Goal: Information Seeking & Learning: Learn about a topic

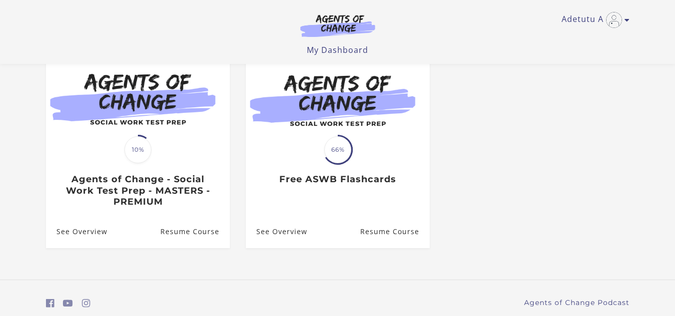
scroll to position [104, 0]
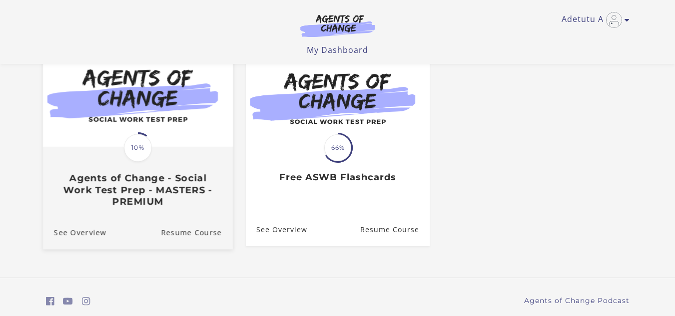
click at [119, 142] on img at bounding box center [137, 95] width 190 height 102
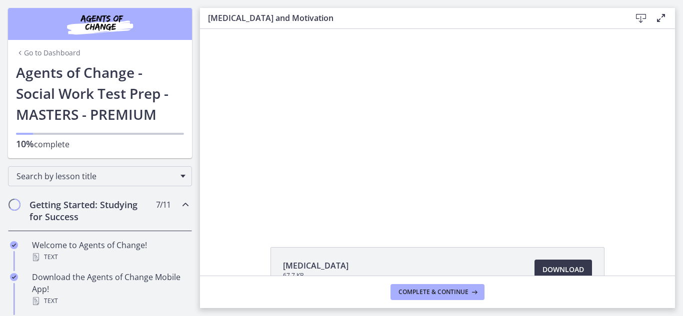
scroll to position [64, 0]
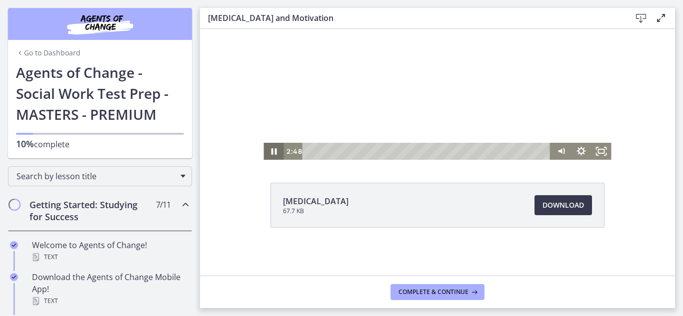
click at [272, 153] on icon "Pause" at bounding box center [273, 151] width 5 height 6
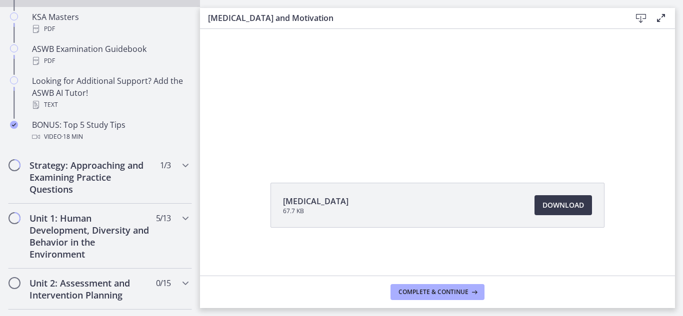
scroll to position [478, 0]
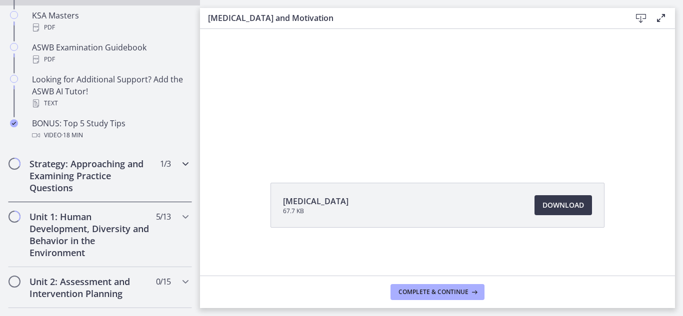
click at [179, 165] on icon "Chapters" at bounding box center [185, 164] width 12 height 12
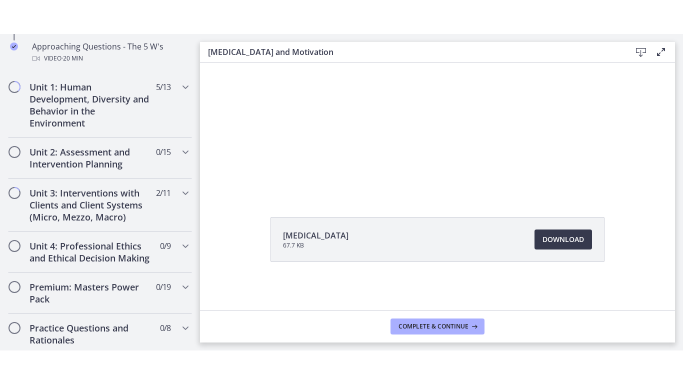
scroll to position [0, 0]
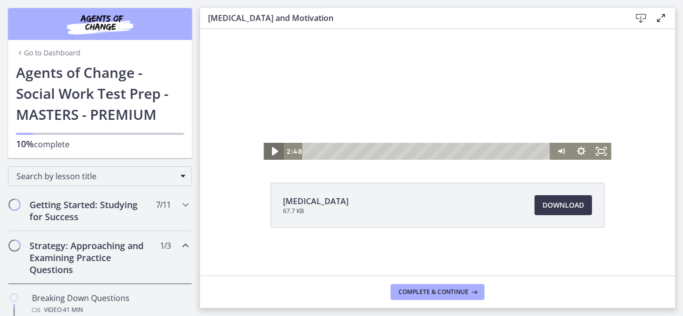
click at [269, 148] on icon "Play Video" at bounding box center [274, 151] width 24 height 20
click at [598, 149] on rect "Fullscreen" at bounding box center [600, 151] width 7 height 5
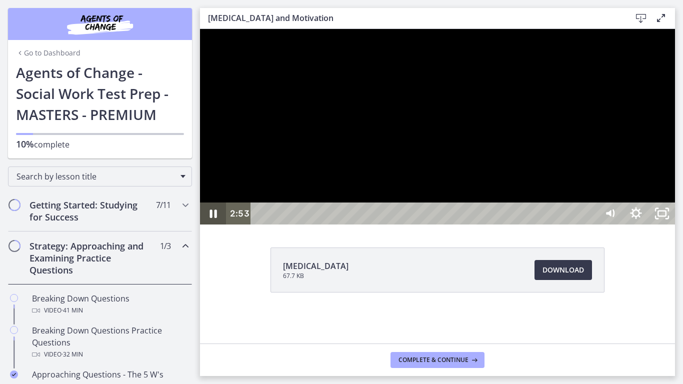
click at [207, 224] on icon "Pause" at bounding box center [213, 213] width 26 height 22
click at [677, 227] on icon "Unfullscreen" at bounding box center [661, 213] width 31 height 26
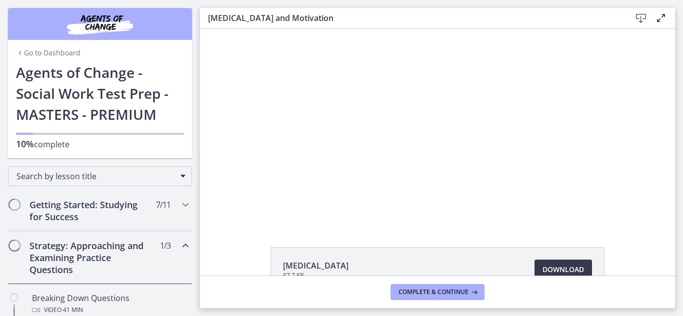
scroll to position [64, 0]
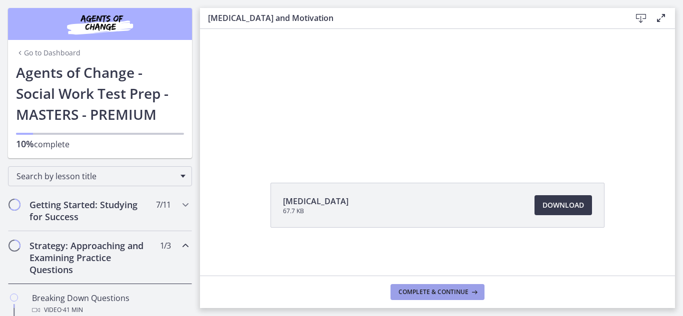
click at [437, 289] on span "Complete & continue" at bounding box center [433, 292] width 70 height 8
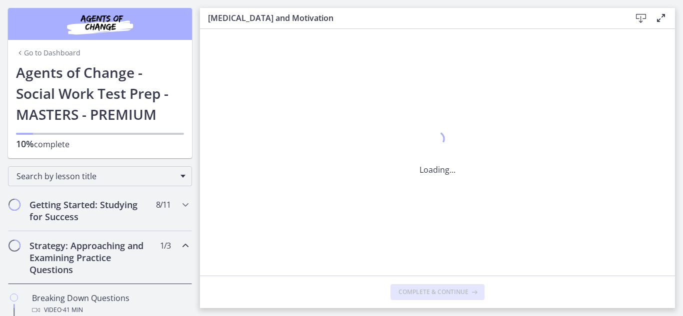
scroll to position [0, 0]
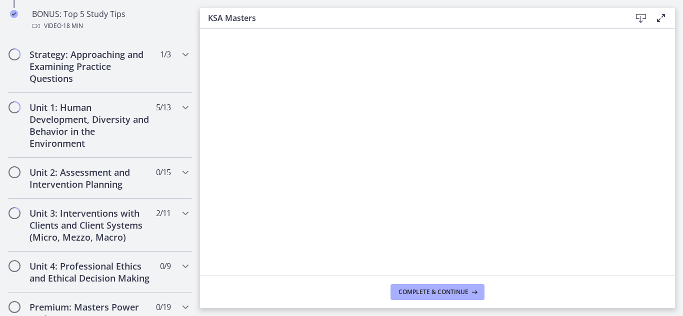
scroll to position [590, 0]
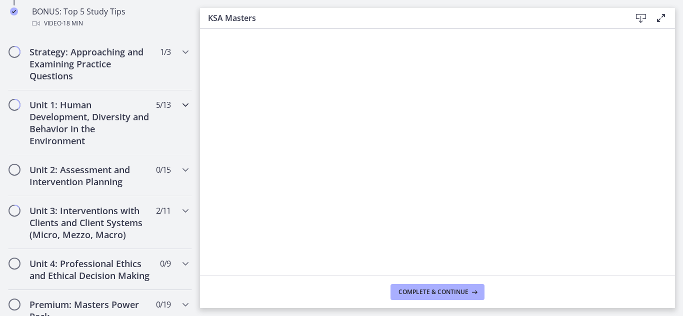
click at [179, 107] on icon "Chapters" at bounding box center [185, 105] width 12 height 12
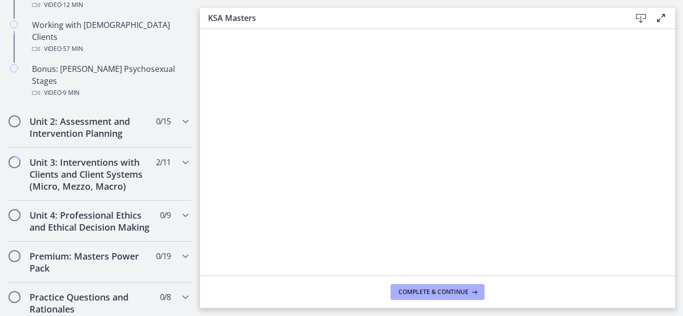
scroll to position [755, 0]
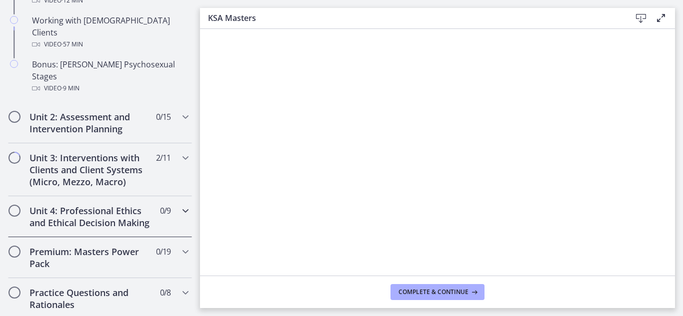
click at [179, 205] on icon "Chapters" at bounding box center [185, 211] width 12 height 12
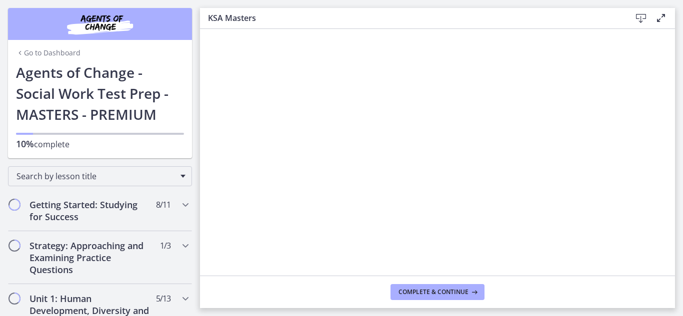
scroll to position [145, 0]
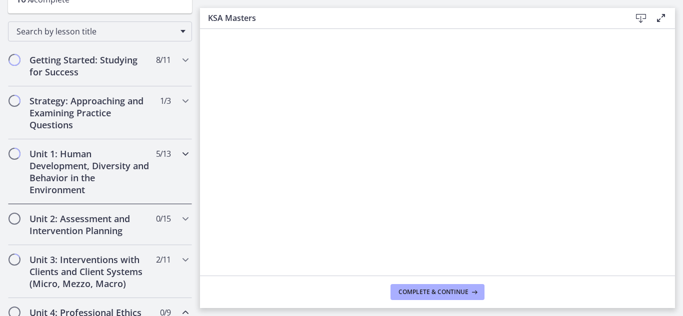
click at [179, 155] on icon "Chapters" at bounding box center [185, 154] width 12 height 12
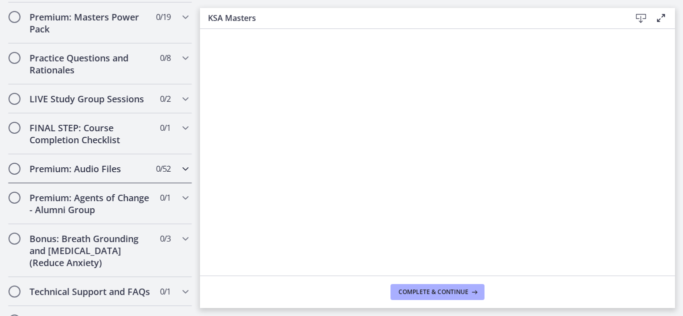
scroll to position [989, 0]
click at [169, 47] on div "Practice Questions and Rationales 0 / 8 Completed" at bounding box center [100, 64] width 184 height 41
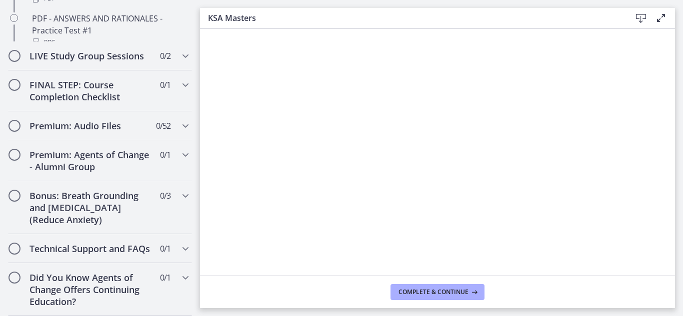
scroll to position [505, 0]
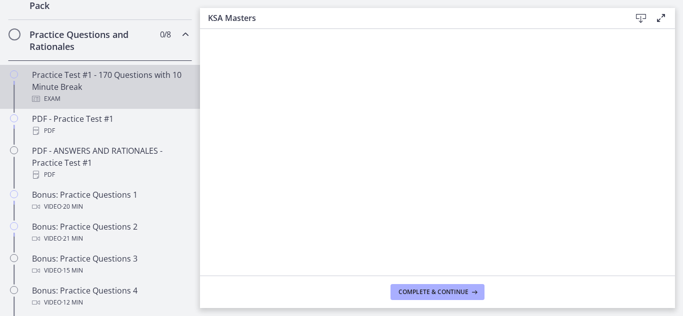
click at [122, 94] on div "Practice Test #1 - 170 Questions with 10 Minute Break Exam" at bounding box center [110, 87] width 156 height 36
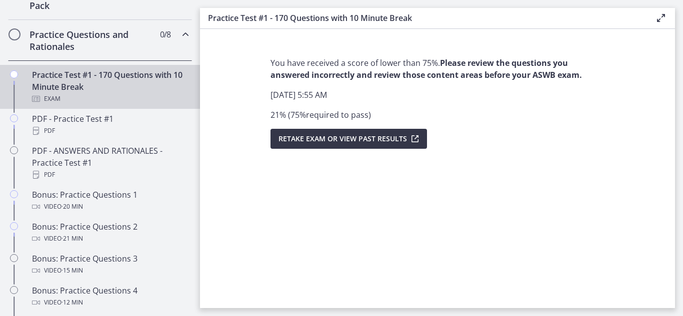
click at [334, 134] on span "Retake Exam OR View Past Results" at bounding box center [342, 139] width 128 height 12
click at [346, 138] on span "Retake Exam OR View Past Results" at bounding box center [342, 139] width 128 height 12
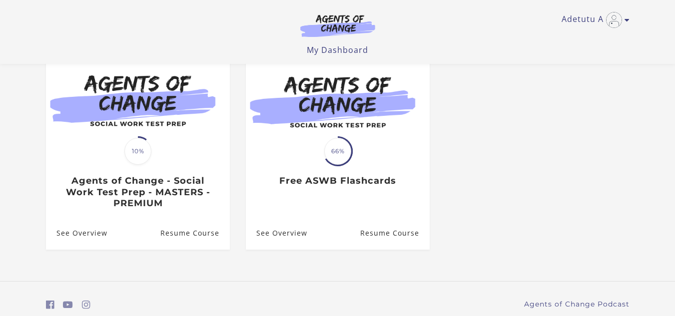
scroll to position [141, 0]
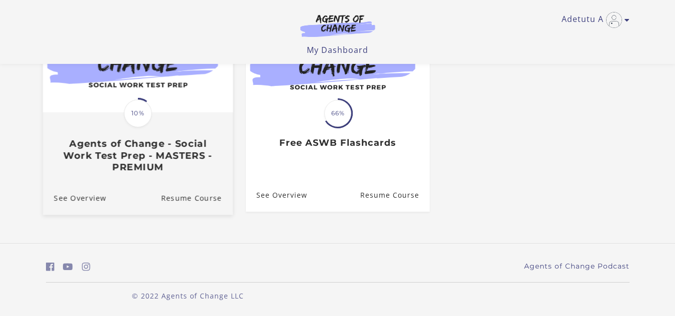
click at [155, 135] on div "Translation missing: en.liquid.partials.dashboard_course_card.progress_descript…" at bounding box center [137, 142] width 190 height 59
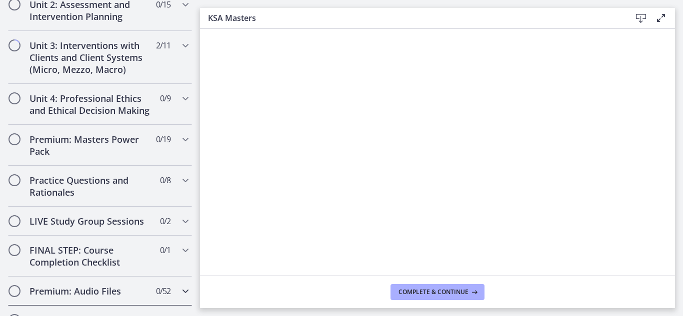
scroll to position [752, 0]
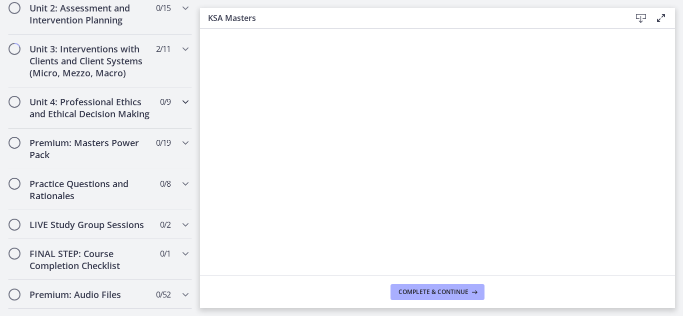
click at [179, 107] on icon "Chapters" at bounding box center [185, 102] width 12 height 12
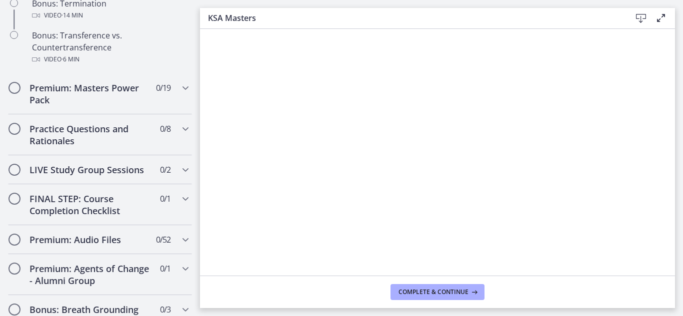
scroll to position [734, 0]
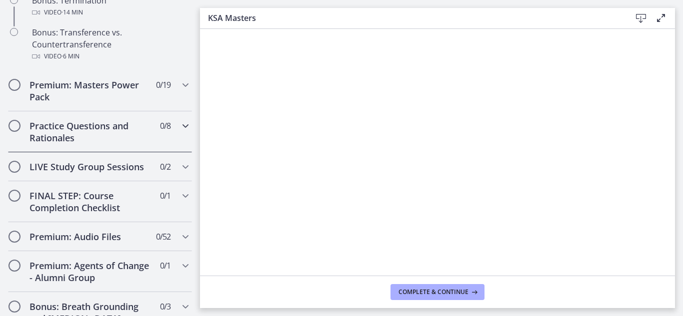
click at [179, 132] on icon "Chapters" at bounding box center [185, 126] width 12 height 12
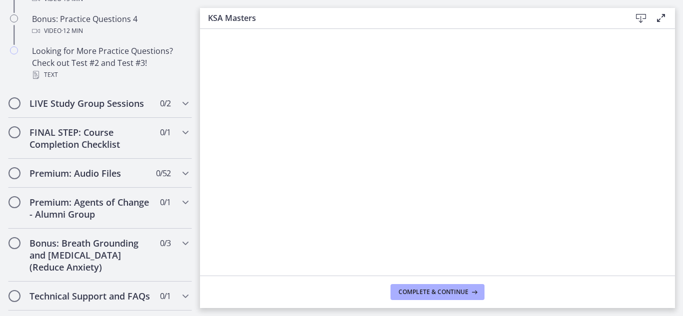
scroll to position [778, 0]
click at [179, 108] on icon "Chapters" at bounding box center [185, 102] width 12 height 12
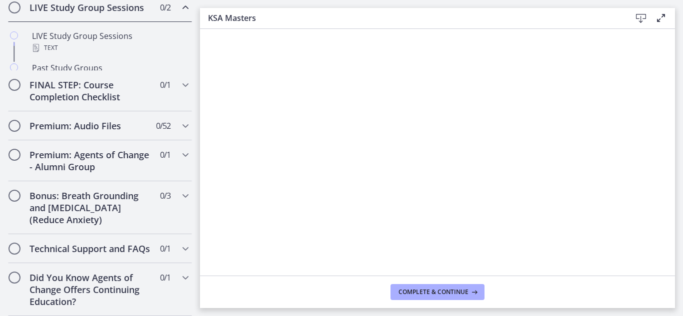
scroll to position [579, 0]
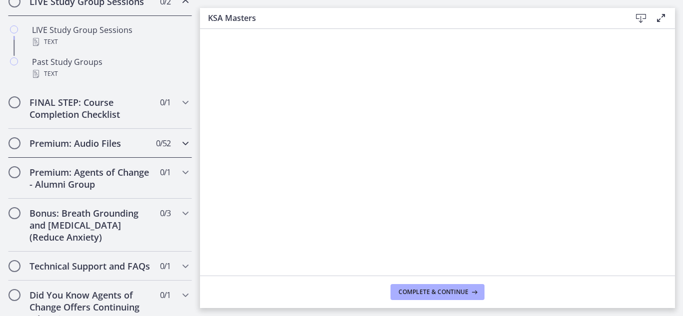
click at [179, 149] on icon "Chapters" at bounding box center [185, 143] width 12 height 12
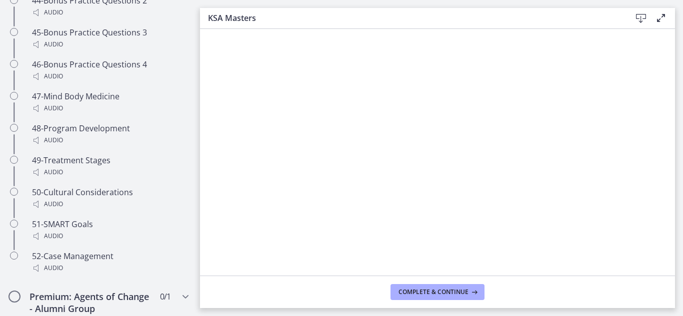
scroll to position [2268, 0]
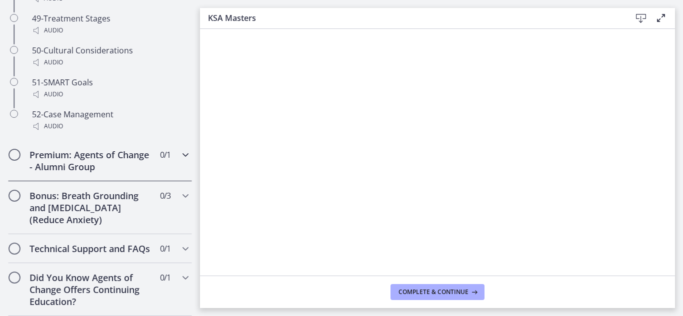
click at [179, 149] on icon "Chapters" at bounding box center [185, 155] width 12 height 12
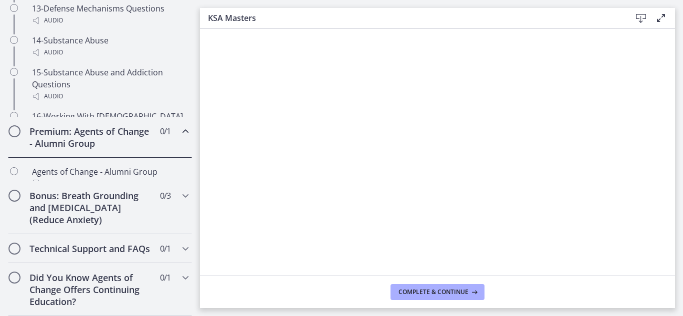
scroll to position [589, 0]
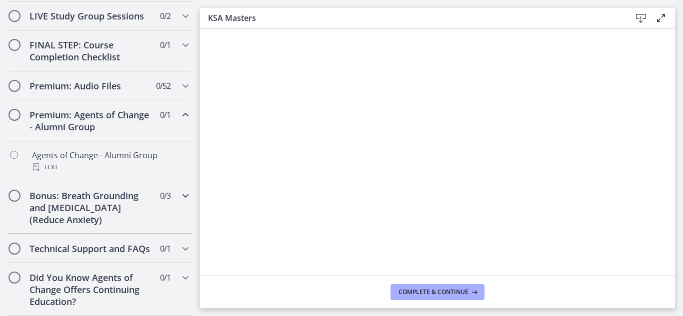
click at [179, 190] on icon "Chapters" at bounding box center [185, 196] width 12 height 12
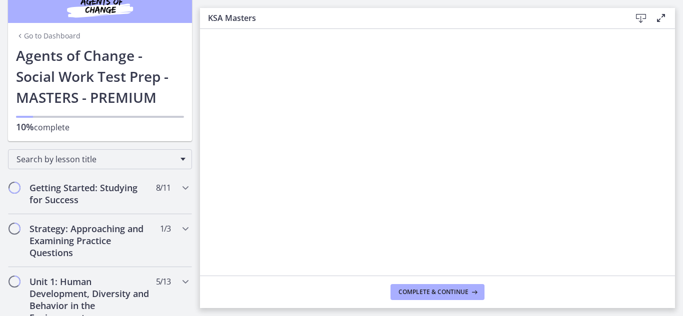
scroll to position [0, 0]
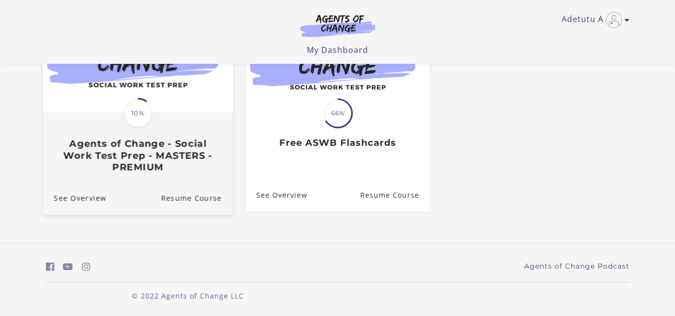
click at [145, 119] on span "10%" at bounding box center [138, 113] width 28 height 28
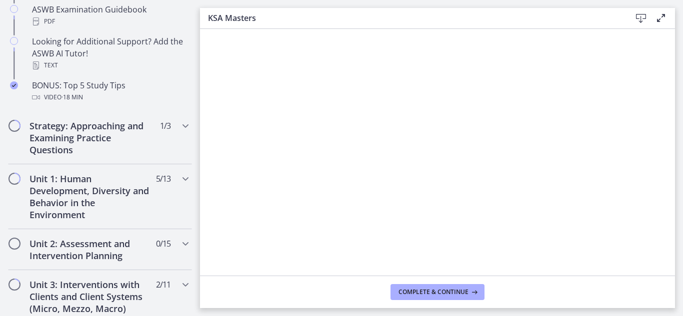
scroll to position [516, 0]
click at [170, 176] on div "Unit 1: Human Development, Diversity and Behavior in the Environment 5 / 13 Com…" at bounding box center [100, 196] width 184 height 65
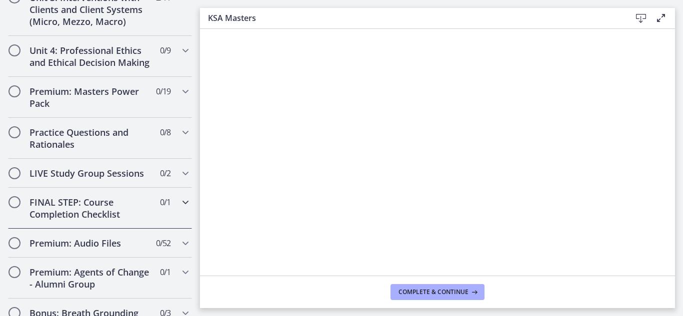
scroll to position [858, 0]
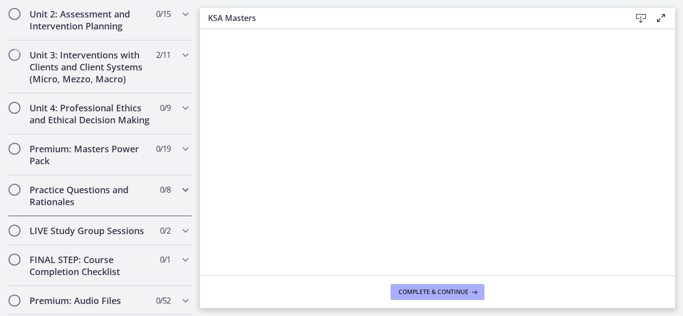
click at [170, 177] on div "Practice Questions and Rationales 0 / 8 Completed" at bounding box center [100, 195] width 184 height 41
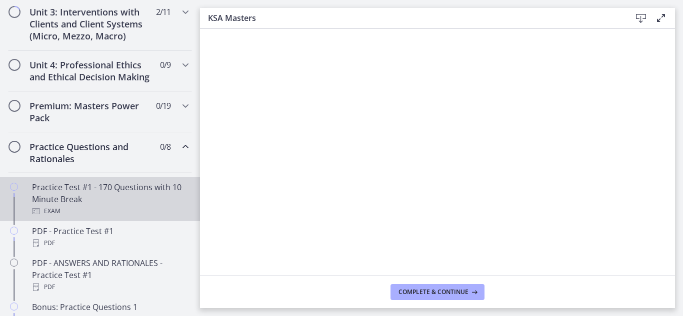
scroll to position [393, 0]
click at [79, 203] on div "Practice Test #1 - 170 Questions with 10 Minute Break Exam" at bounding box center [110, 199] width 156 height 36
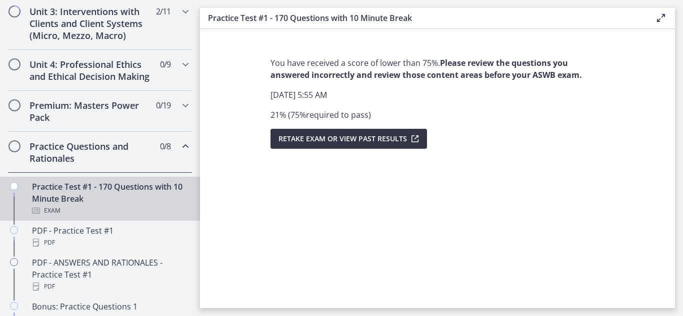
click at [339, 134] on span "Retake Exam OR View Past Results" at bounding box center [342, 139] width 128 height 12
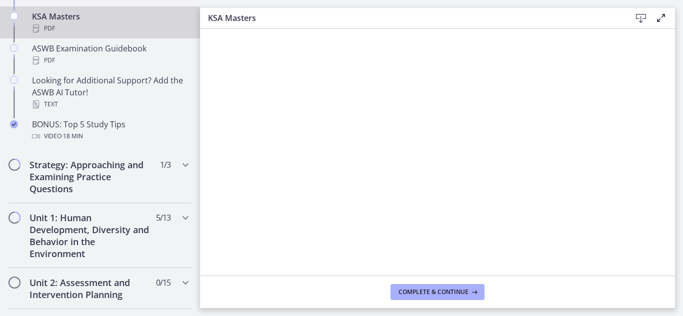
scroll to position [477, 0]
